Goal: Find specific page/section: Find specific page/section

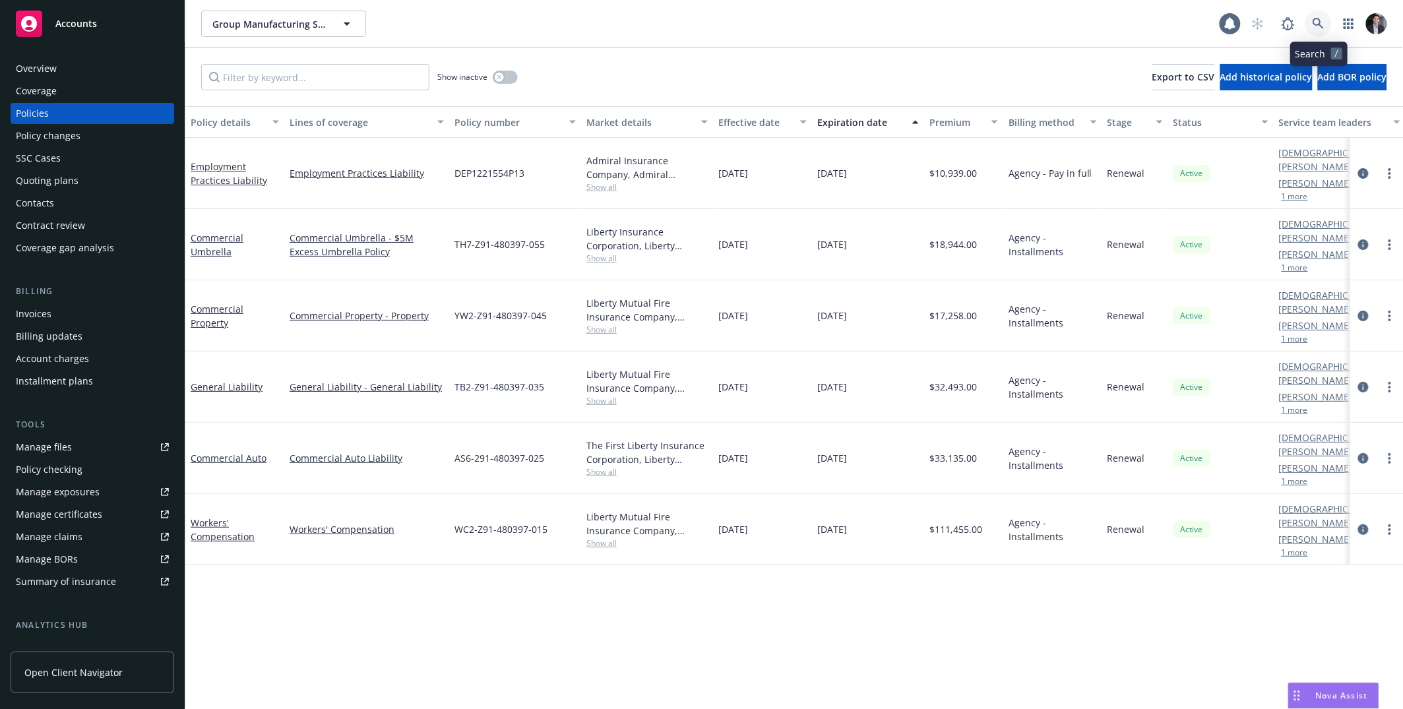
click at [1318, 27] on icon at bounding box center [1319, 24] width 12 height 12
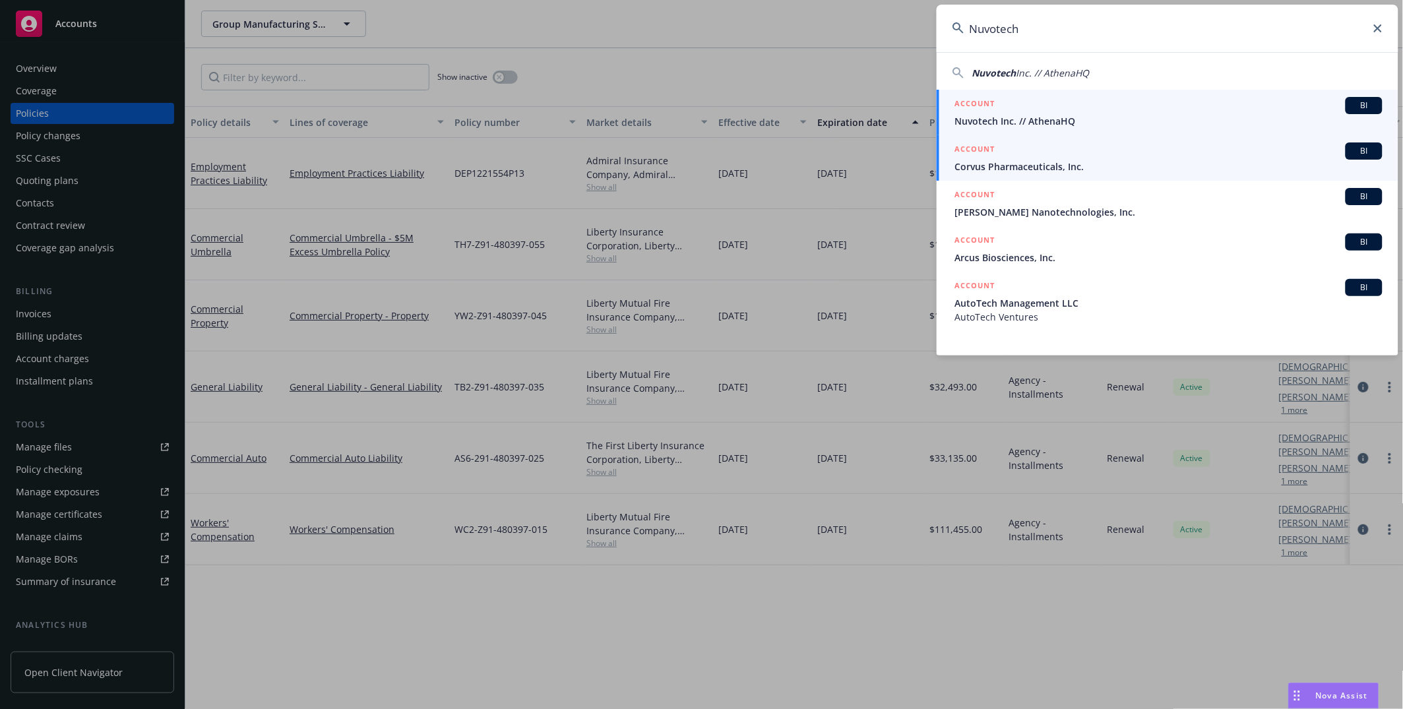
type input "Nuvotech"
click at [1107, 121] on span "Nuvotech Inc. // AthenaHQ" at bounding box center [1169, 121] width 428 height 14
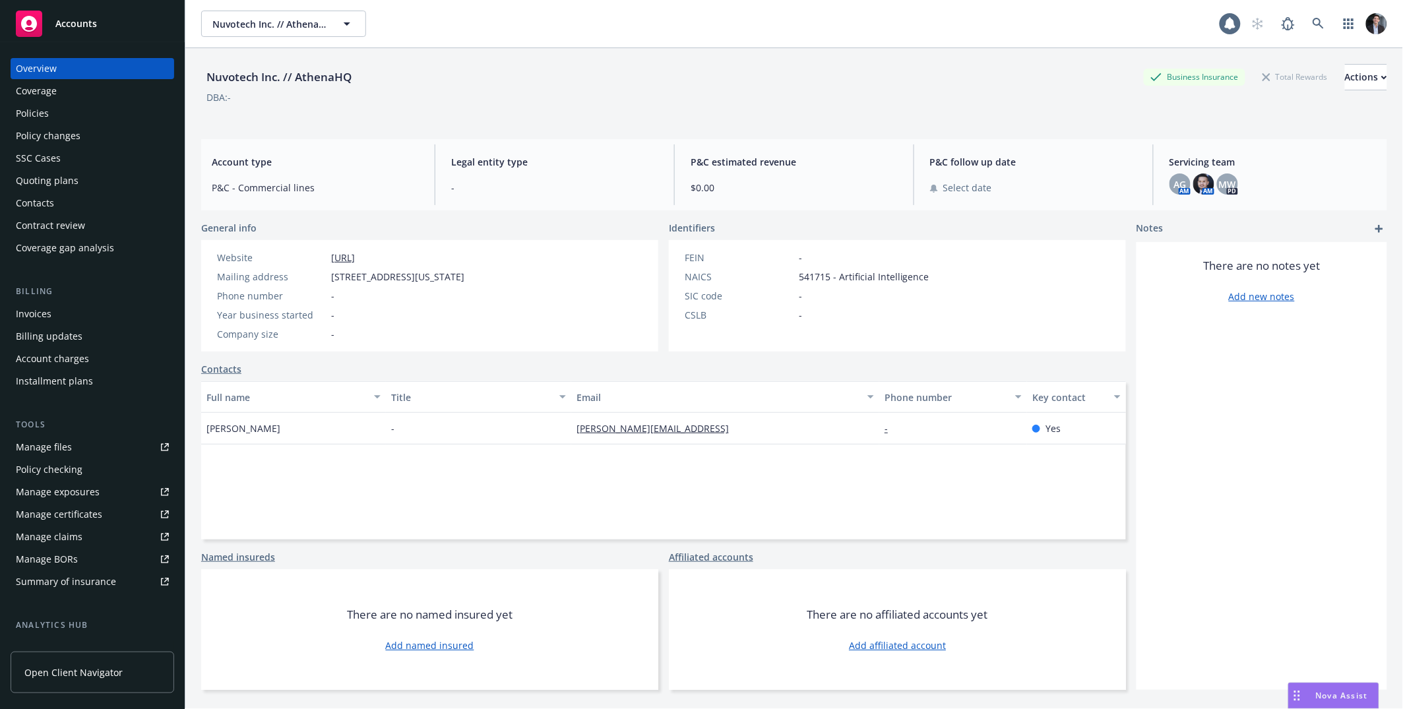
click at [17, 110] on div "Policies" at bounding box center [32, 113] width 33 height 21
